Goal: Information Seeking & Learning: Find specific fact

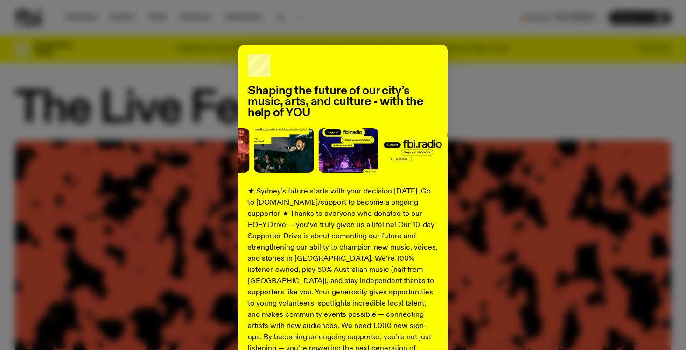
click at [274, 42] on div "Shaping the future of our city’s music, arts, and culture - with the help of YO…" at bounding box center [343, 175] width 686 height 350
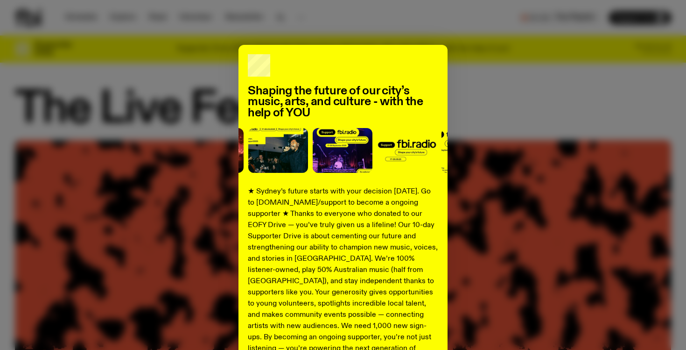
click at [274, 25] on div "Shaping the future of our city’s music, arts, and culture - with the help of YO…" at bounding box center [343, 175] width 686 height 350
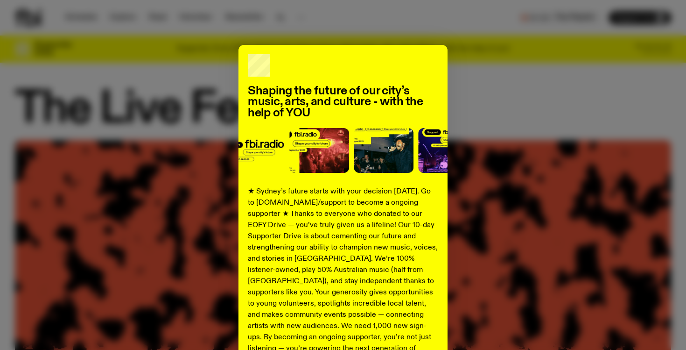
click at [323, 51] on div "Shaping the future of our city’s music, arts, and culture - with the help of YO…" at bounding box center [343, 237] width 209 height 384
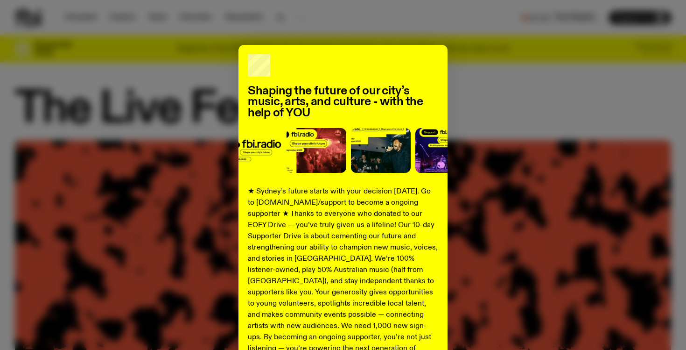
click at [322, 17] on div "Shaping the future of our city’s music, arts, and culture - with the help of YO…" at bounding box center [343, 175] width 686 height 350
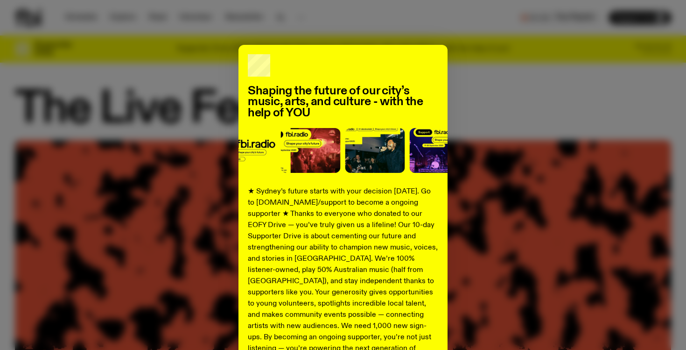
click at [496, 62] on div "Shaping the future of our city’s music, arts, and culture - with the help of YO…" at bounding box center [343, 237] width 656 height 384
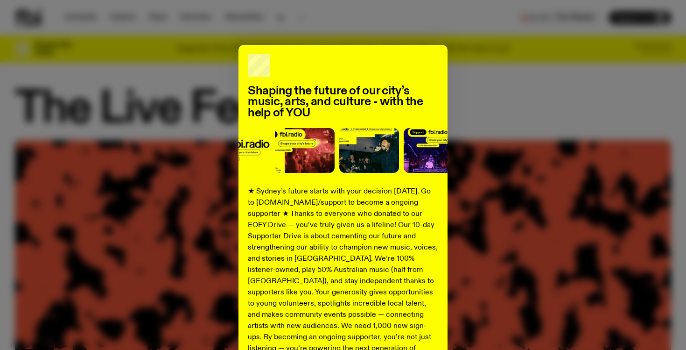
scroll to position [112, 0]
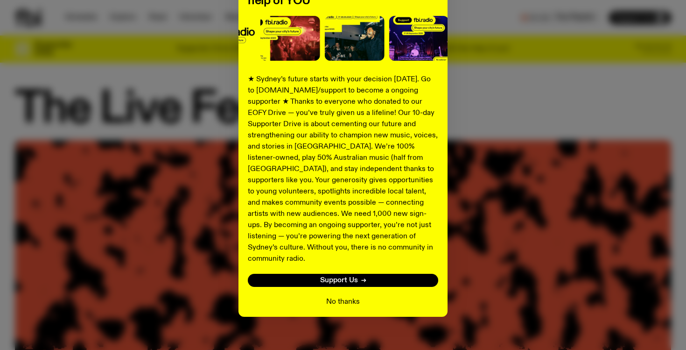
click at [338, 296] on button "No thanks" at bounding box center [343, 301] width 34 height 11
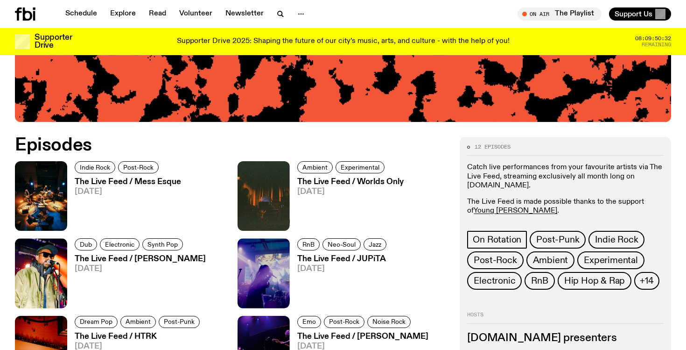
scroll to position [404, 0]
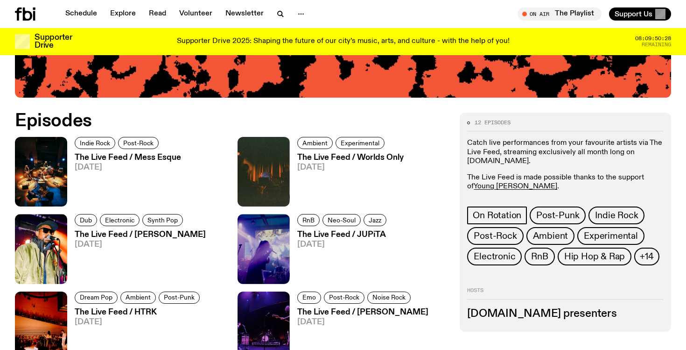
click at [158, 160] on h3 "The Live Feed / Mess Esque" at bounding box center [128, 158] width 106 height 8
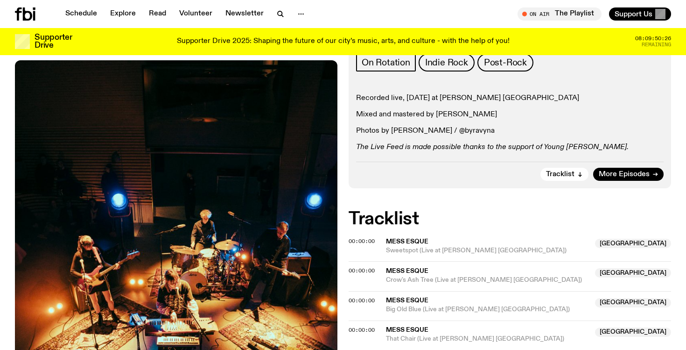
scroll to position [163, 0]
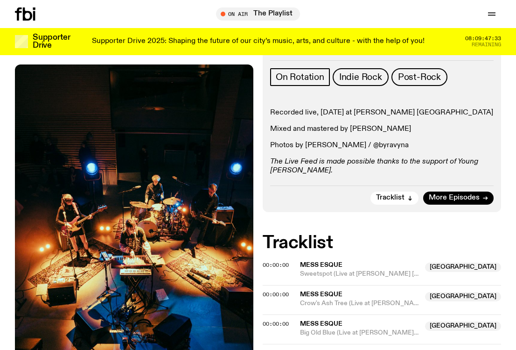
click at [270, 111] on p "Recorded live, [DATE] at [PERSON_NAME] [GEOGRAPHIC_DATA]" at bounding box center [382, 112] width 224 height 9
drag, startPoint x: 317, startPoint y: 110, endPoint x: 318, endPoint y: 123, distance: 13.2
click at [318, 117] on p "Recorded live, [DATE] at [PERSON_NAME] [GEOGRAPHIC_DATA]" at bounding box center [382, 112] width 224 height 9
copy p "[DATE] at [PERSON_NAME] [GEOGRAPHIC_DATA]"
